Goal: Answer question/provide support: Answer question/provide support

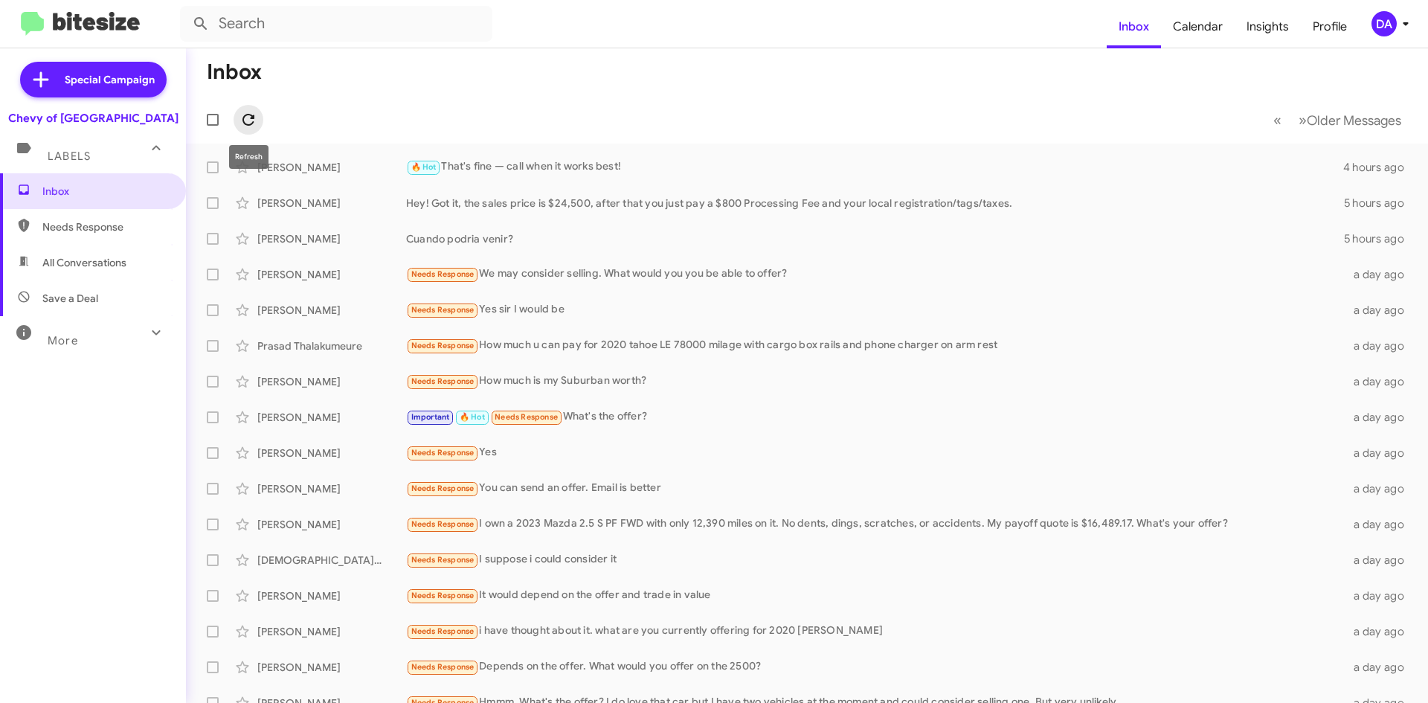
click at [243, 121] on icon at bounding box center [249, 120] width 12 height 12
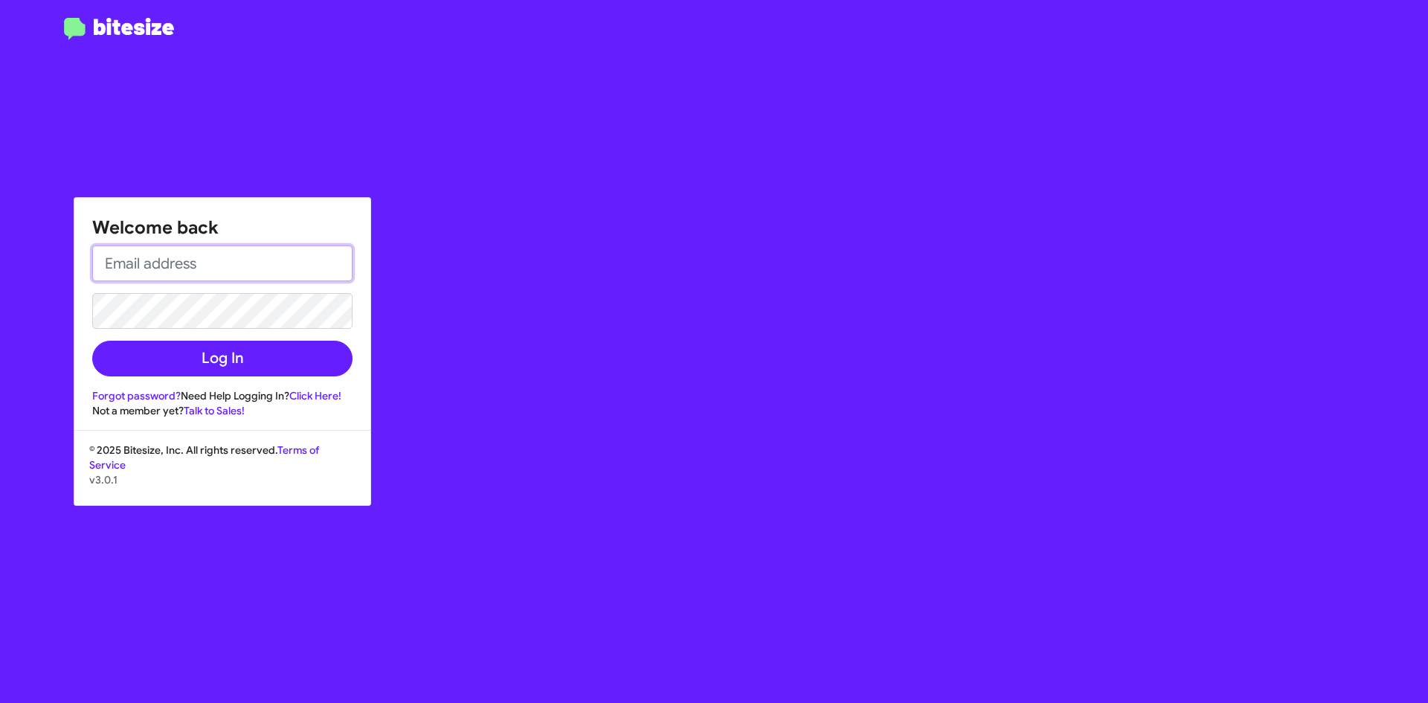
type input "[EMAIL_ADDRESS][DOMAIN_NAME]"
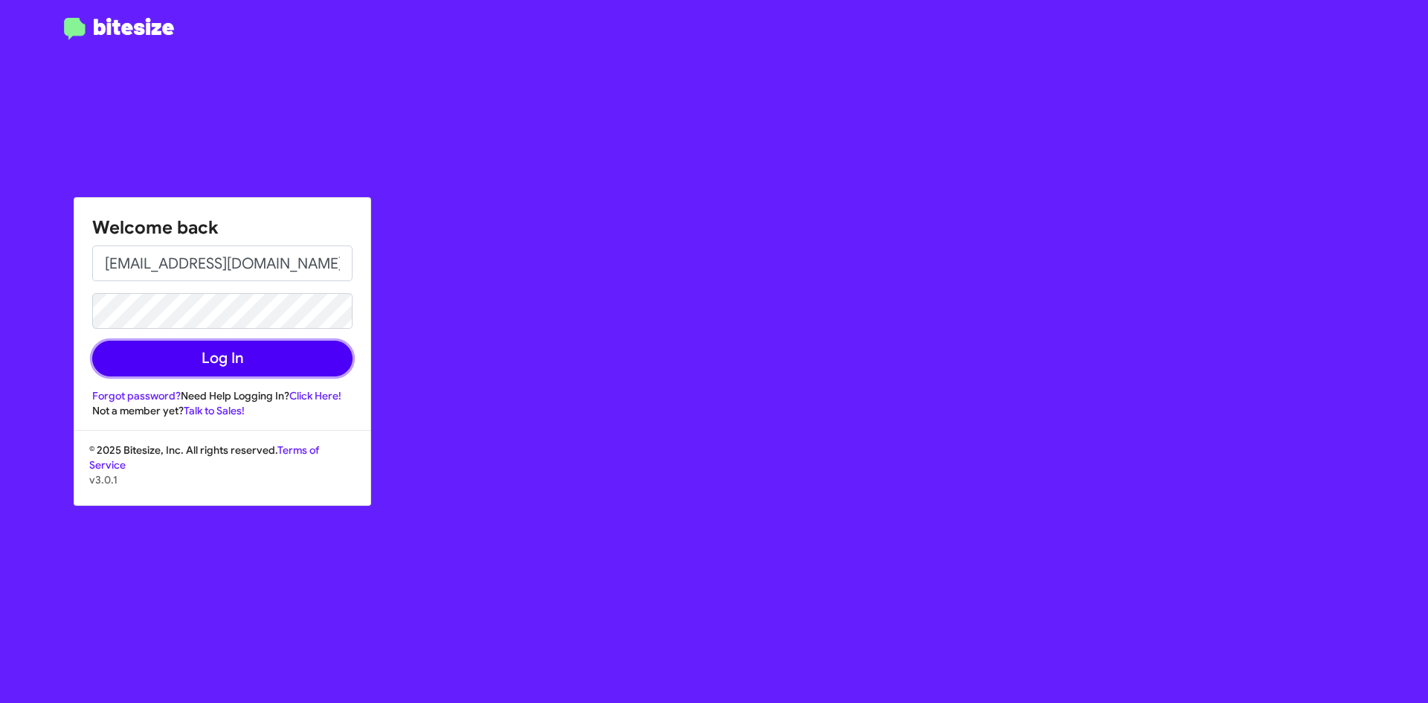
click at [233, 347] on button "Log In" at bounding box center [222, 359] width 260 height 36
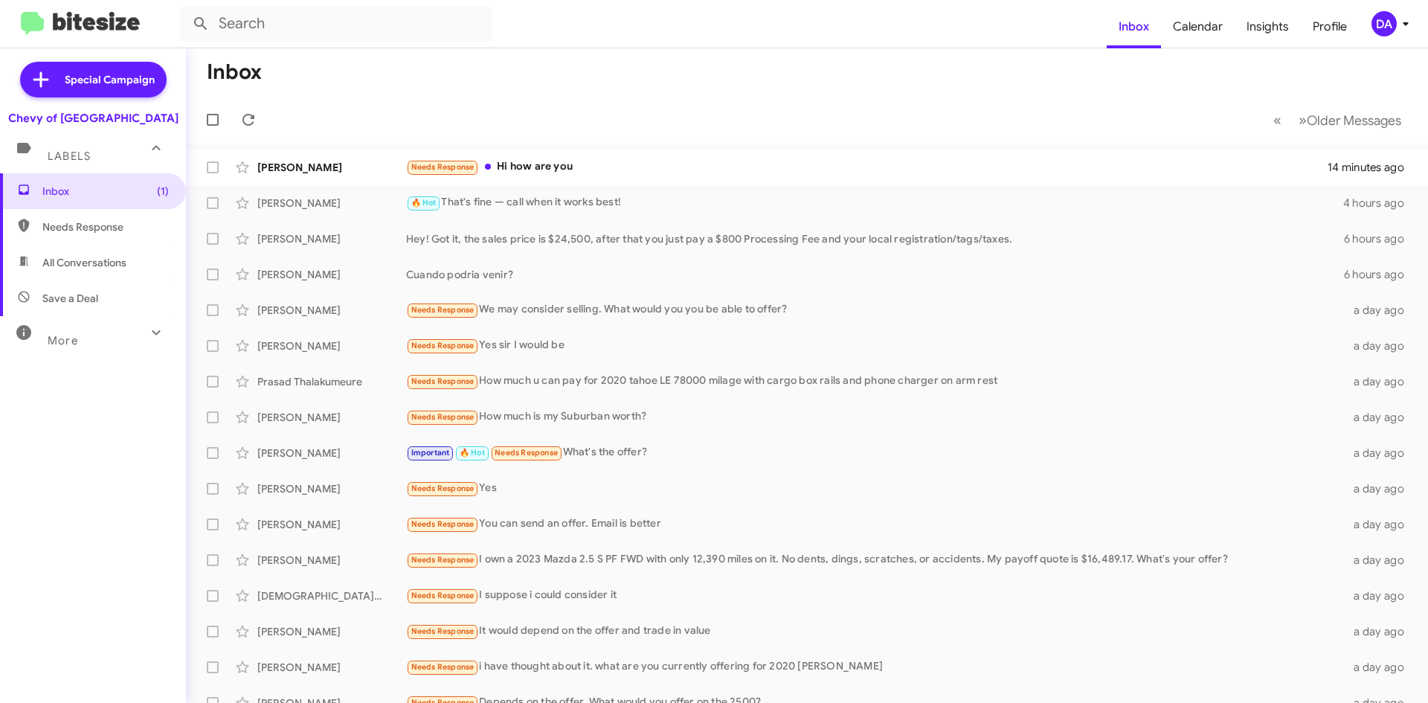
click at [828, 23] on form at bounding box center [643, 24] width 927 height 36
click at [243, 125] on icon at bounding box center [249, 120] width 18 height 18
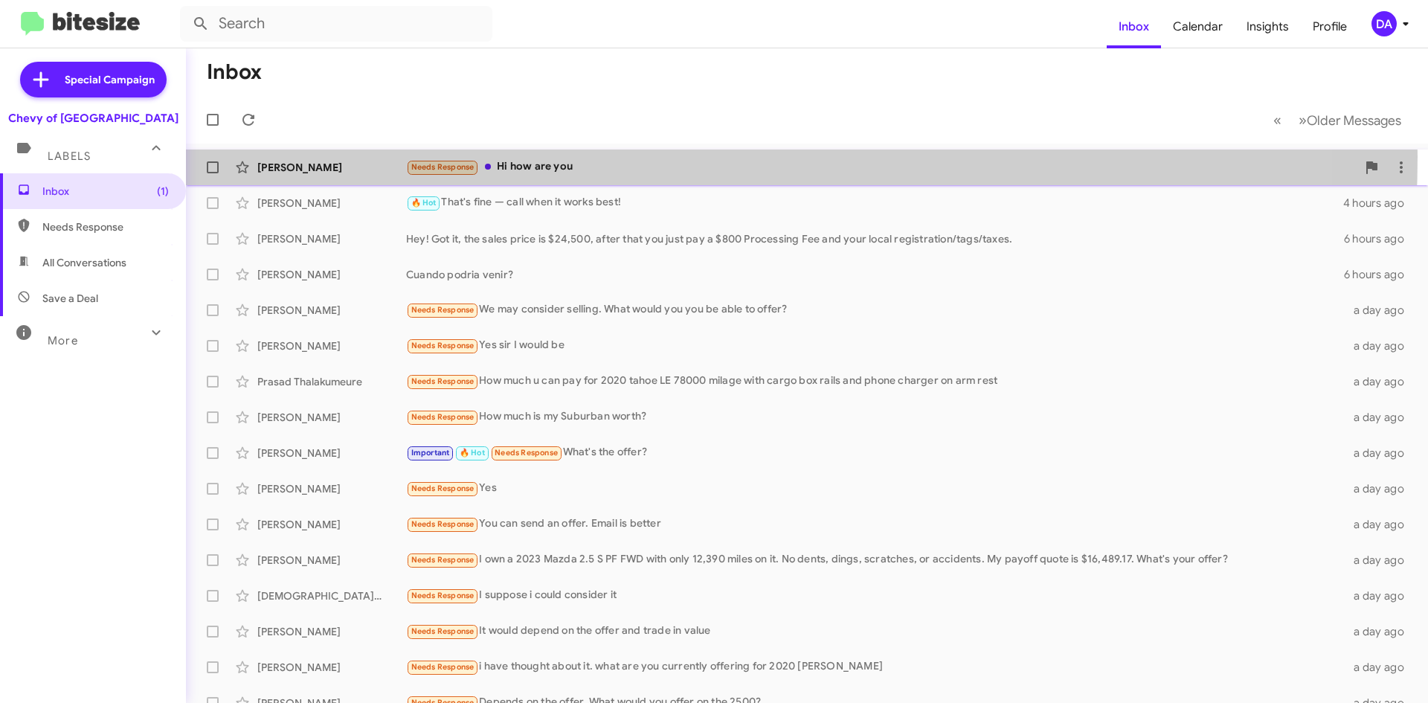
click at [524, 156] on div "Biswas Khadka Needs Response Hi how are you 38 minutes ago" at bounding box center [807, 168] width 1219 height 30
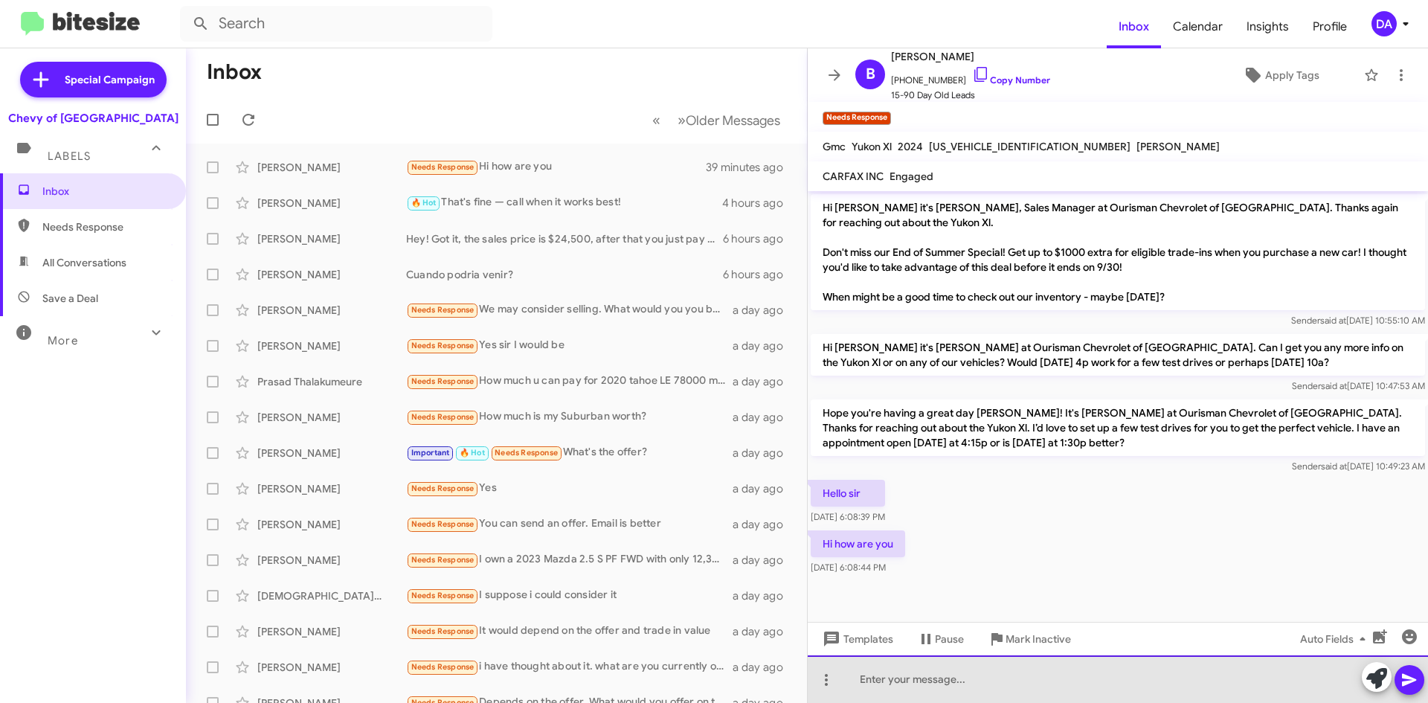
click at [1187, 681] on div at bounding box center [1118, 679] width 620 height 48
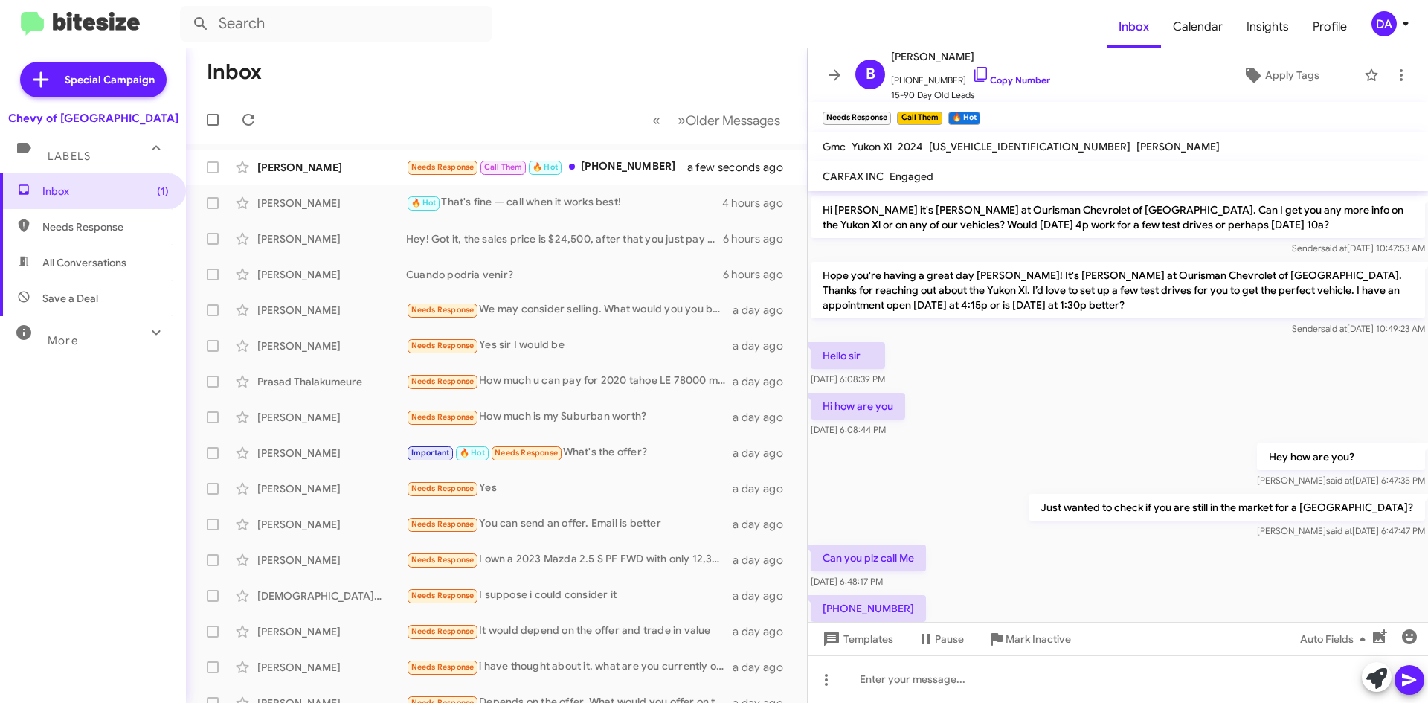
scroll to position [192, 0]
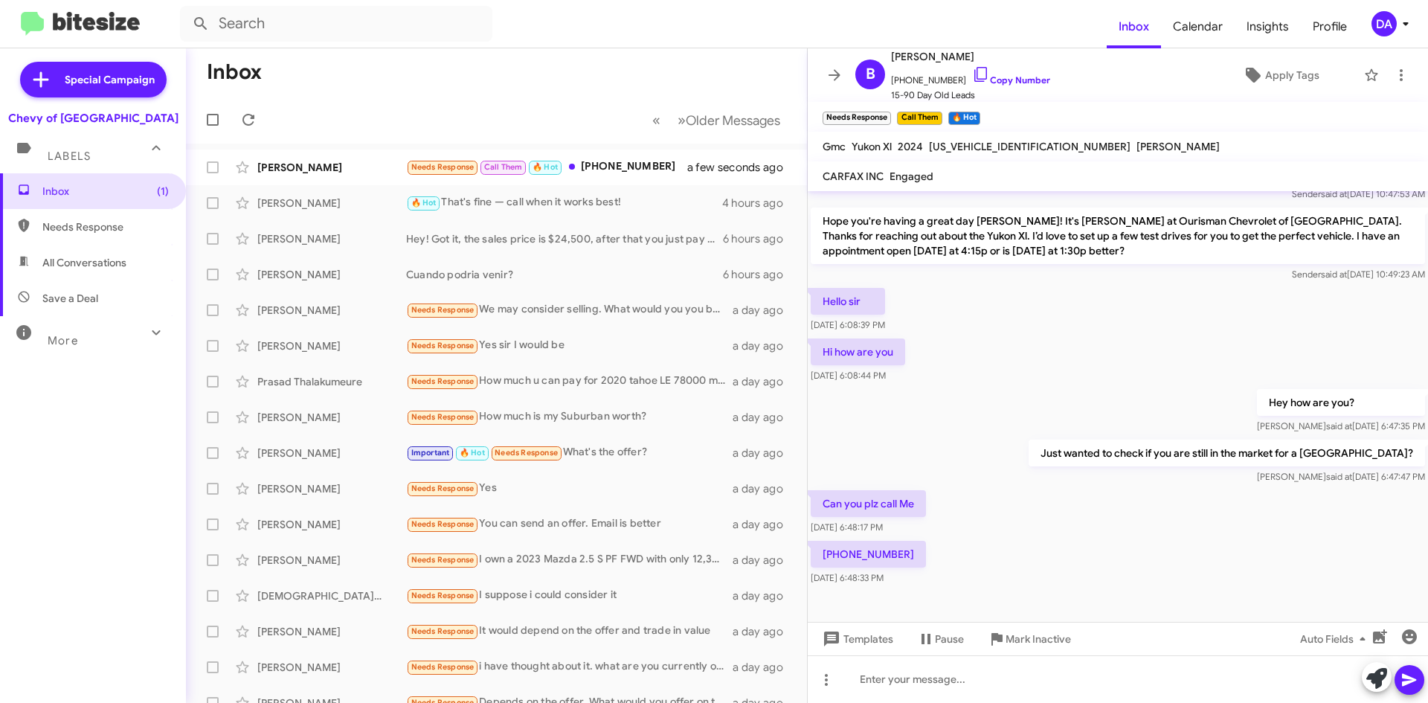
click at [865, 555] on p "[PHONE_NUMBER]" at bounding box center [868, 554] width 115 height 27
copy p "[PHONE_NUMBER]"
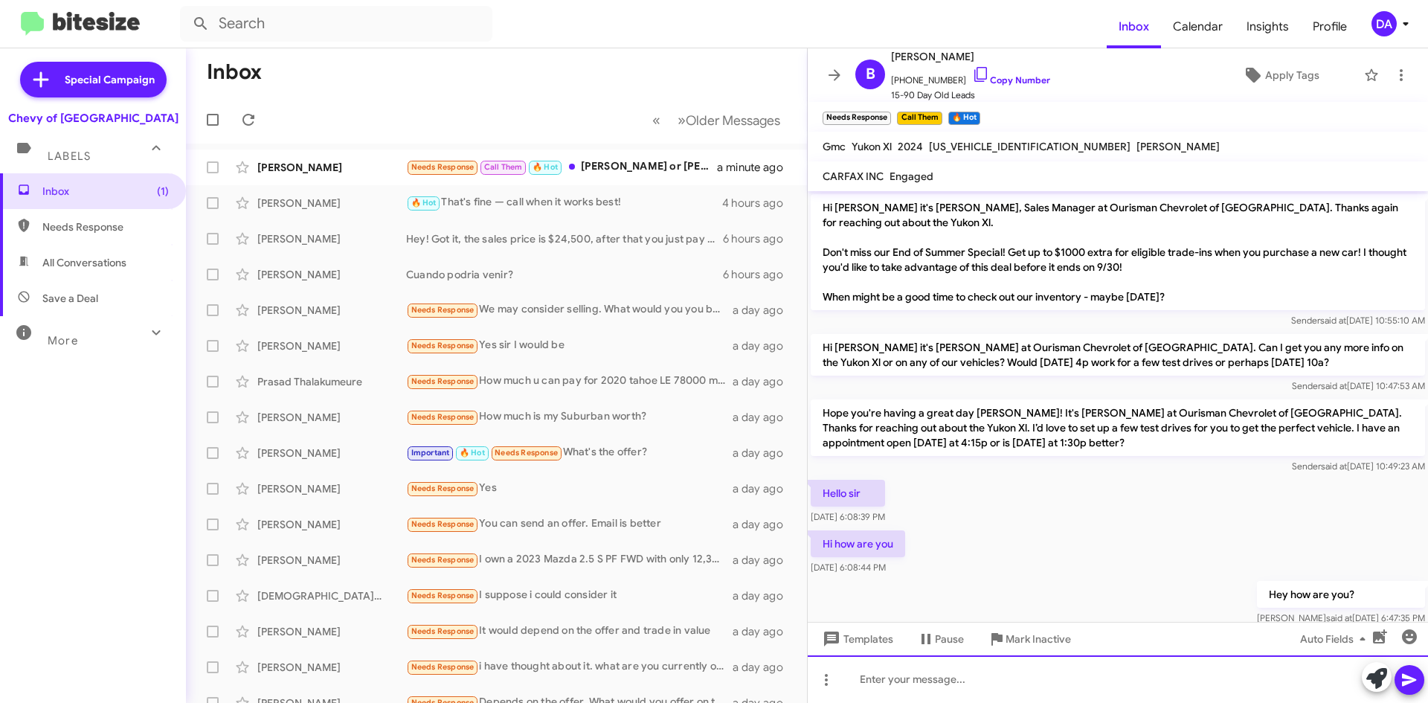
click at [911, 675] on div at bounding box center [1118, 679] width 620 height 48
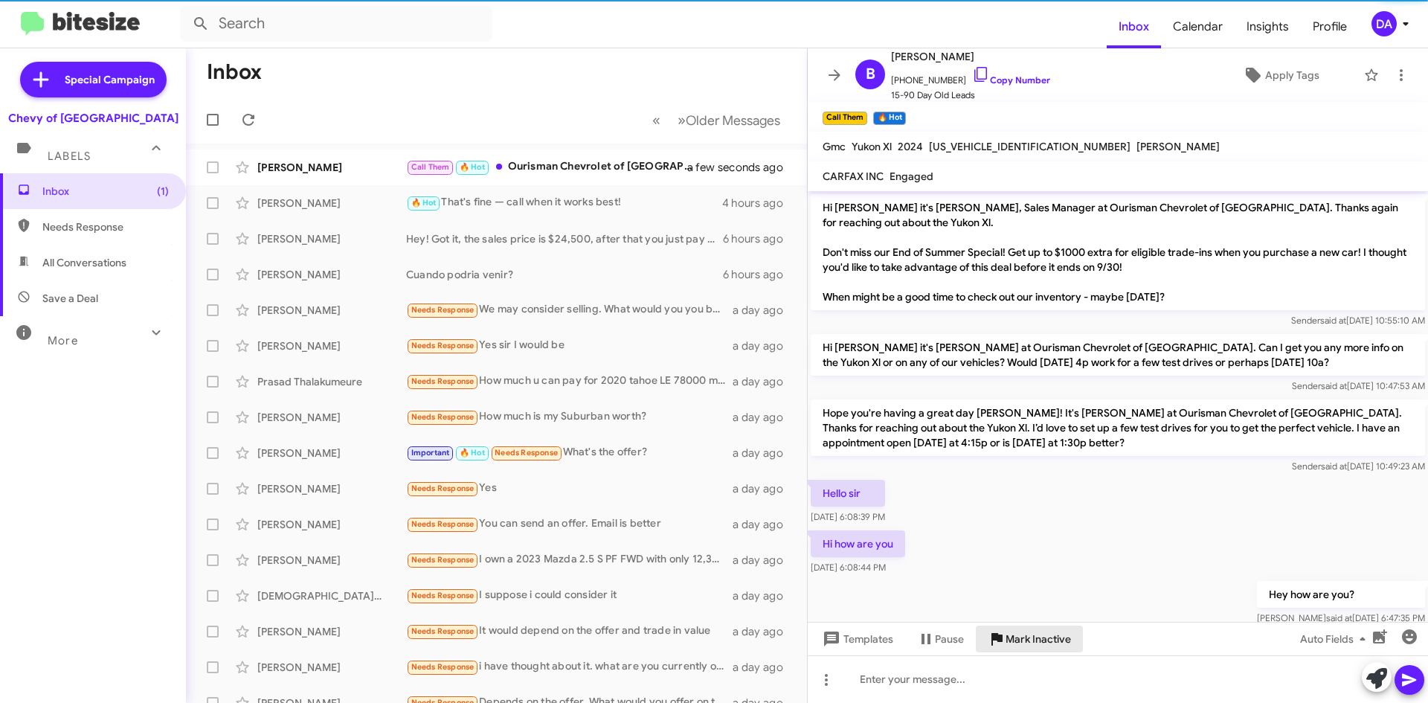
click at [1030, 629] on span "Mark Inactive" at bounding box center [1038, 639] width 65 height 27
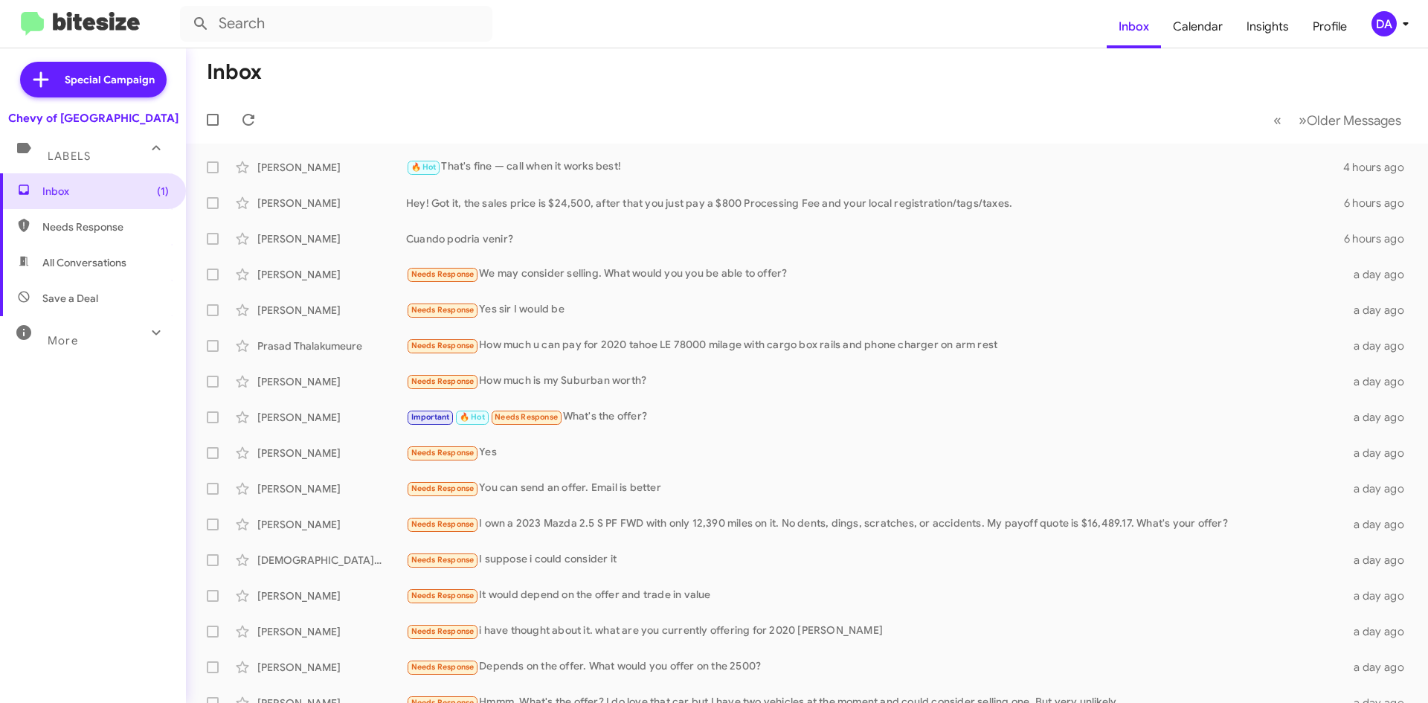
click at [83, 400] on div "Inbox (1) Needs Response All Conversations Save a Deal More Important 🔥 Hot App…" at bounding box center [93, 384] width 186 height 422
click at [240, 112] on icon at bounding box center [249, 120] width 18 height 18
